Goal: Transaction & Acquisition: Purchase product/service

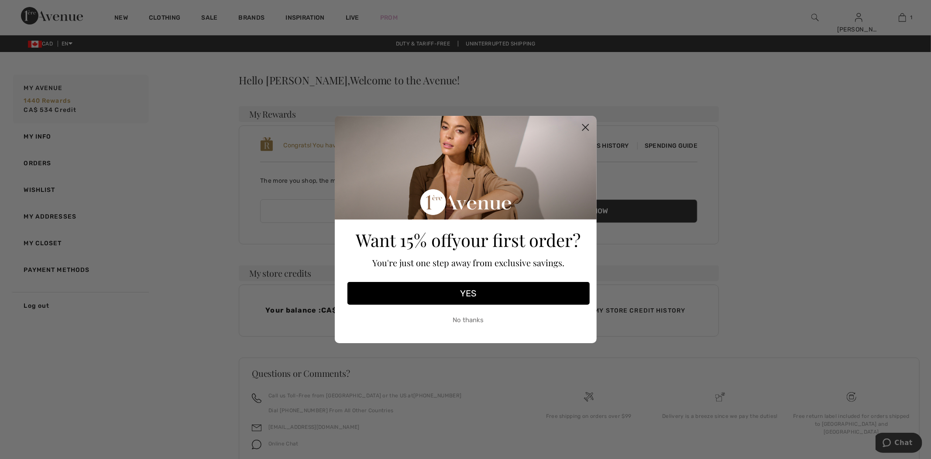
drag, startPoint x: 587, startPoint y: 128, endPoint x: 260, endPoint y: 38, distance: 338.9
click at [586, 128] on circle "Close dialog" at bounding box center [585, 127] width 14 height 14
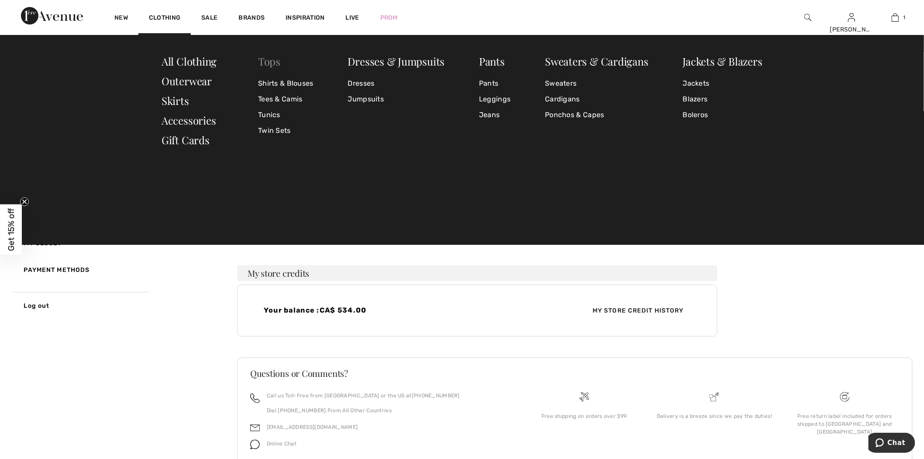
click at [263, 62] on link "Tops" at bounding box center [269, 61] width 22 height 14
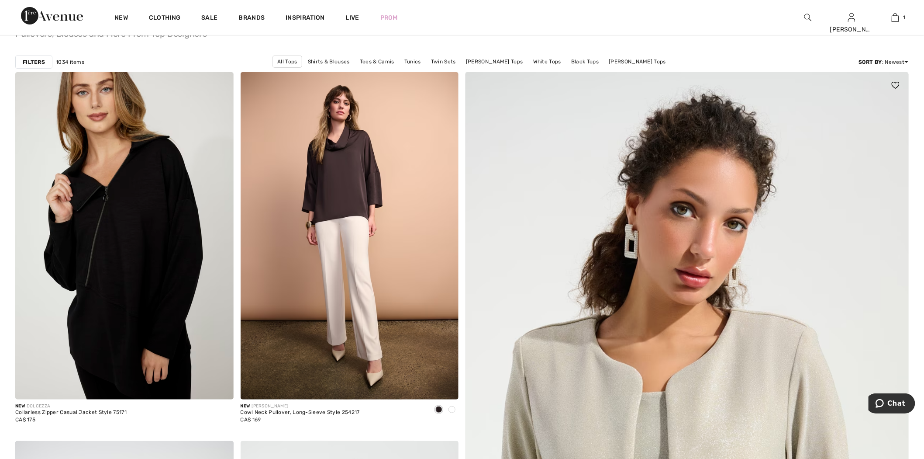
scroll to position [97, 0]
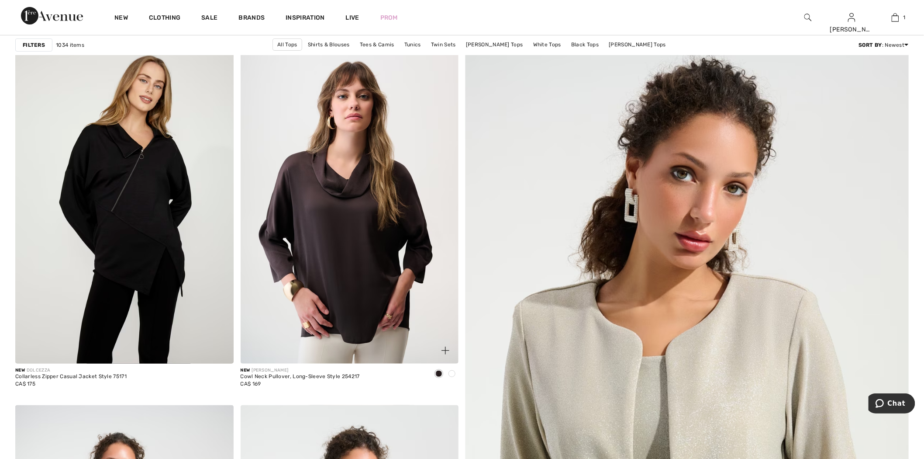
click at [424, 167] on img at bounding box center [350, 199] width 218 height 327
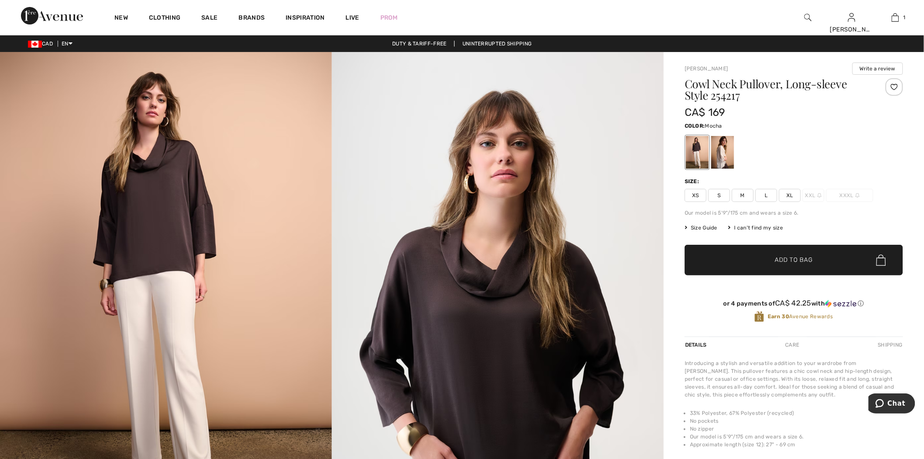
click at [766, 194] on span "L" at bounding box center [766, 195] width 22 height 13
drag, startPoint x: 804, startPoint y: 264, endPoint x: 505, endPoint y: 310, distance: 302.6
click at [804, 264] on span "Add to Bag" at bounding box center [794, 259] width 38 height 9
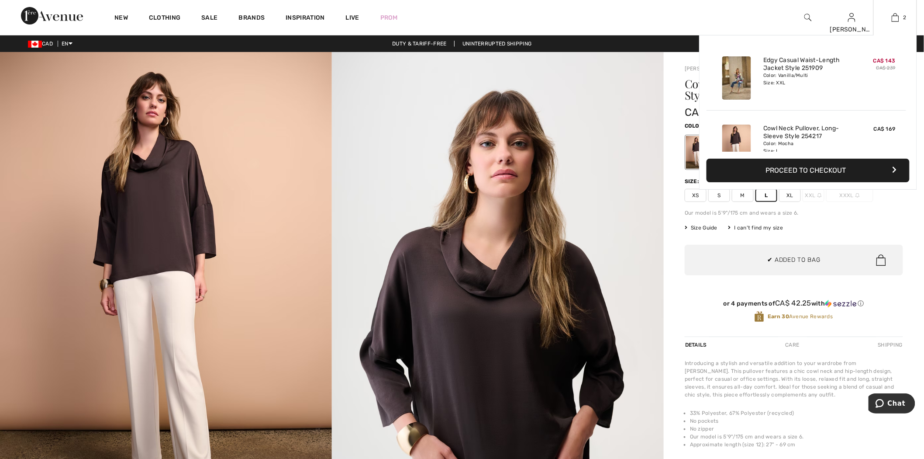
scroll to position [27, 0]
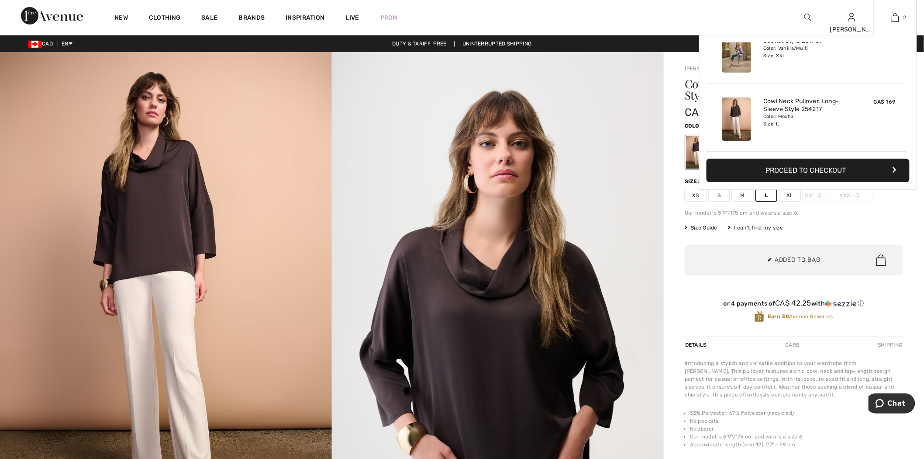
click at [897, 19] on img at bounding box center [895, 17] width 7 height 10
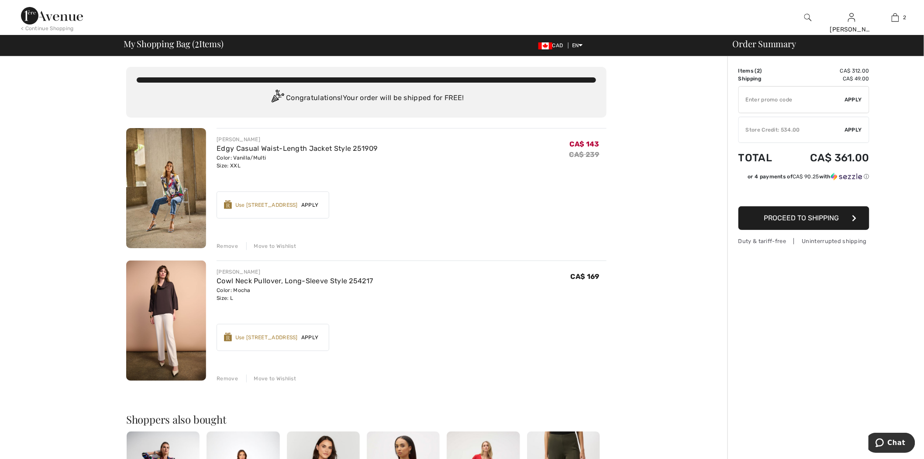
click at [852, 128] on span "Apply" at bounding box center [853, 130] width 17 height 8
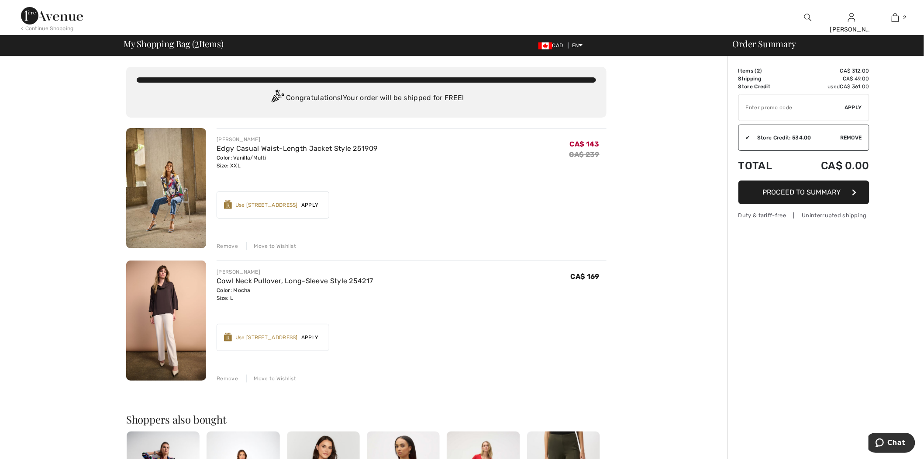
drag, startPoint x: 44, startPoint y: 27, endPoint x: 117, endPoint y: 2, distance: 77.1
click at [44, 27] on div "< Continue Shopping" at bounding box center [47, 28] width 53 height 8
